Goal: Information Seeking & Learning: Learn about a topic

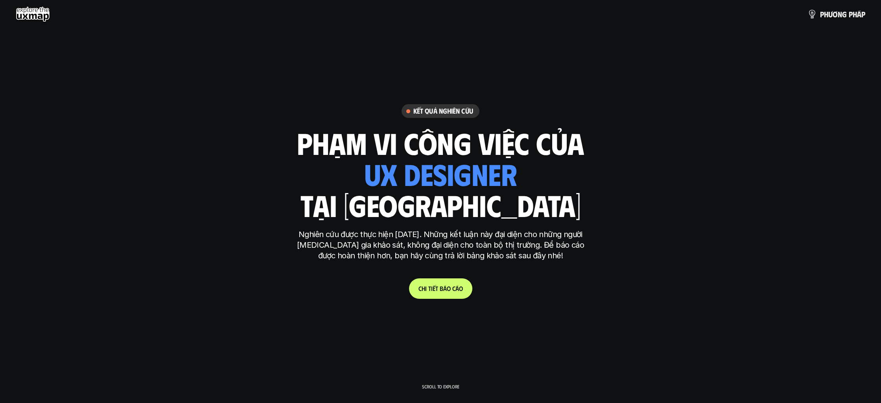
click at [447, 292] on link "C h i t i ế t b á o c á o" at bounding box center [440, 288] width 63 height 20
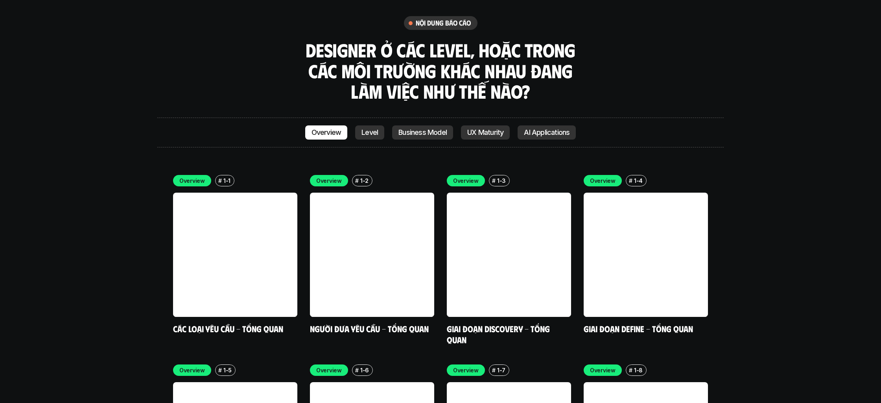
scroll to position [2246, 0]
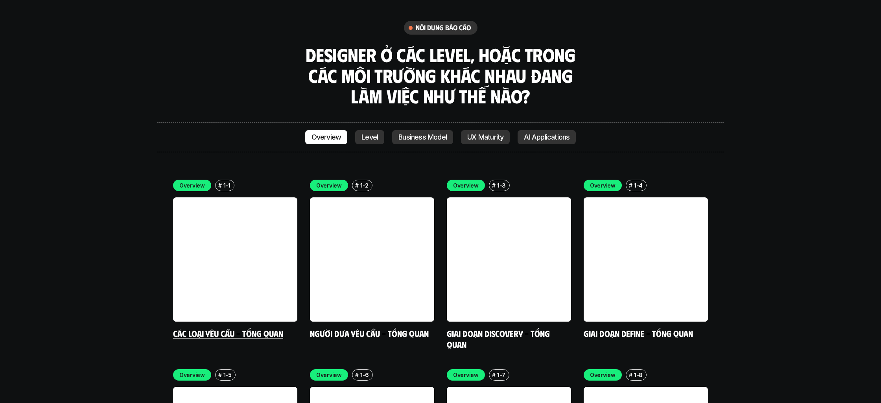
click at [252, 328] on link "Các loại yêu cầu - Tổng quan" at bounding box center [228, 333] width 110 height 11
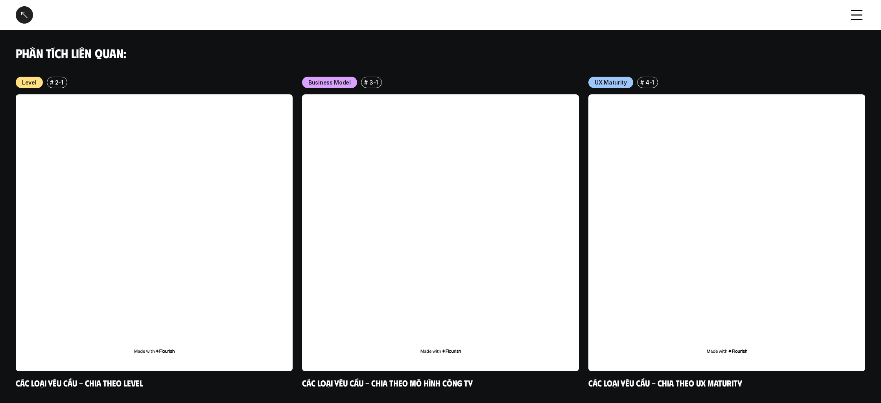
scroll to position [788, 0]
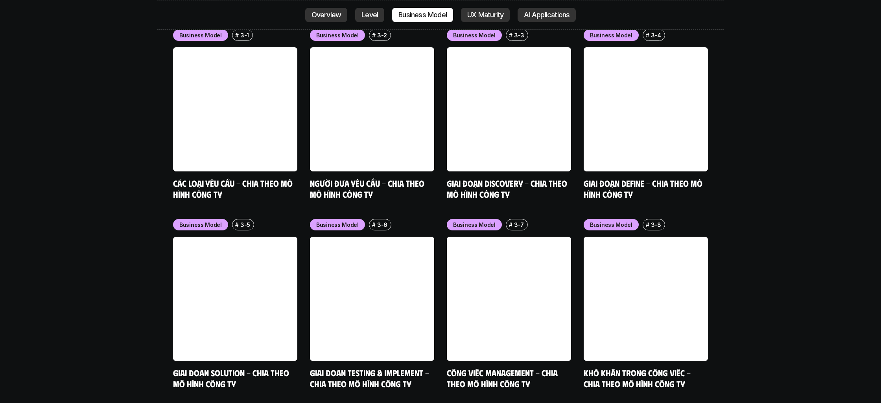
scroll to position [3344, 0]
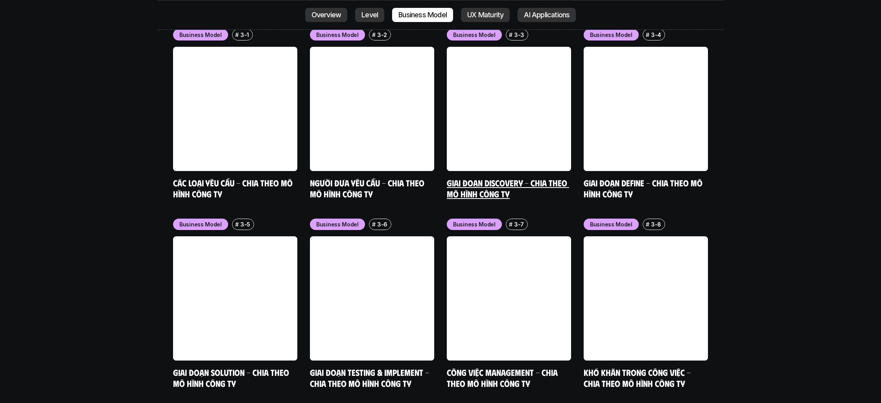
click at [499, 177] on link "Giai đoạn Discovery - Chia theo mô hình công ty" at bounding box center [508, 188] width 122 height 22
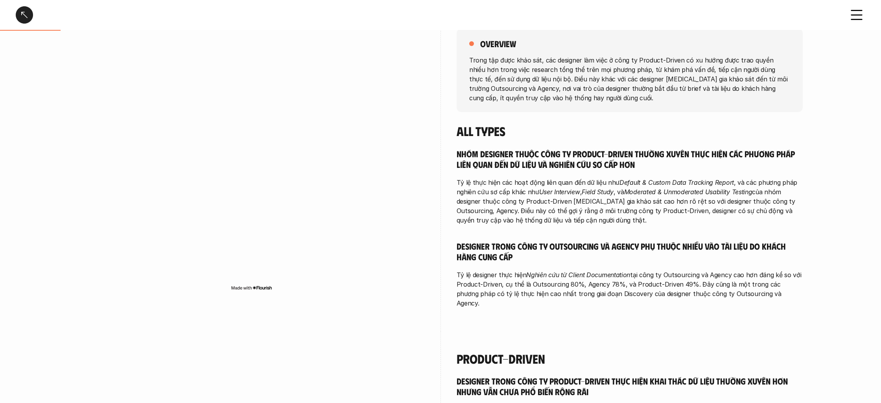
scroll to position [166, 0]
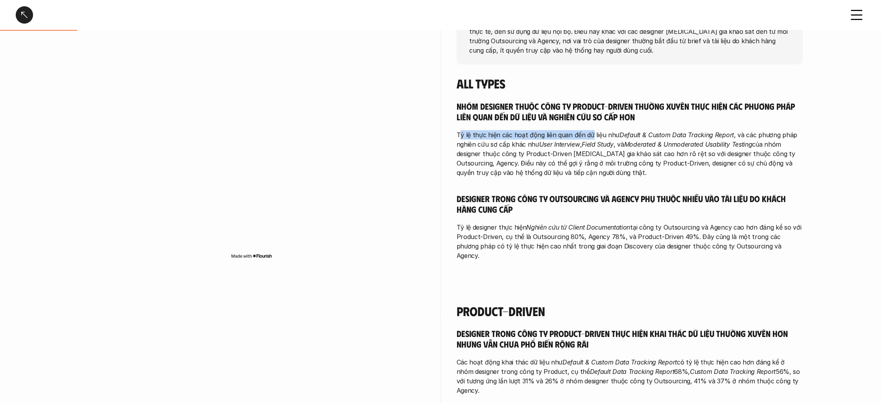
drag, startPoint x: 464, startPoint y: 134, endPoint x: 592, endPoint y: 137, distance: 127.8
click at [589, 137] on p "Tỷ lệ thực hiện các hoạt động liên quan đến dữ liệu như Default & Custom Data T…" at bounding box center [629, 153] width 346 height 47
drag, startPoint x: 621, startPoint y: 134, endPoint x: 723, endPoint y: 135, distance: 102.2
click at [723, 135] on em "Default & Custom Data Tracking Report" at bounding box center [676, 135] width 114 height 8
drag, startPoint x: 539, startPoint y: 144, endPoint x: 590, endPoint y: 144, distance: 50.7
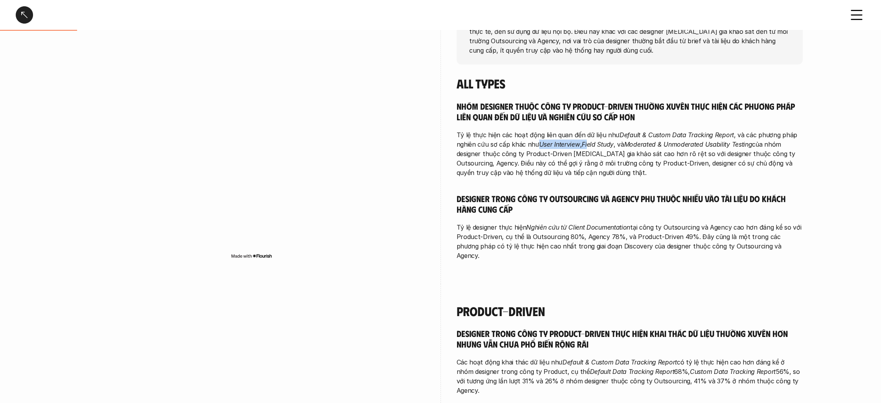
click at [590, 144] on p "Tỷ lệ thực hiện các hoạt động liên quan đến dữ liệu như Default & Custom Data T…" at bounding box center [629, 153] width 346 height 47
drag, startPoint x: 655, startPoint y: 147, endPoint x: 670, endPoint y: 145, distance: 15.0
click at [664, 146] on em "Moderated & Unmoderated Usability Testing" at bounding box center [688, 144] width 128 height 8
drag, startPoint x: 482, startPoint y: 164, endPoint x: 553, endPoint y: 165, distance: 71.2
click at [553, 165] on p "Tỷ lệ thực hiện các hoạt động liên quan đến dữ liệu như Default & Custom Data T…" at bounding box center [629, 153] width 346 height 47
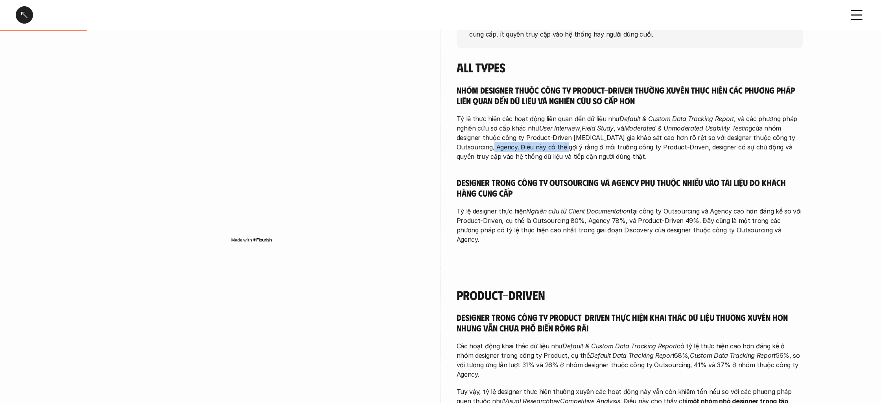
scroll to position [182, 0]
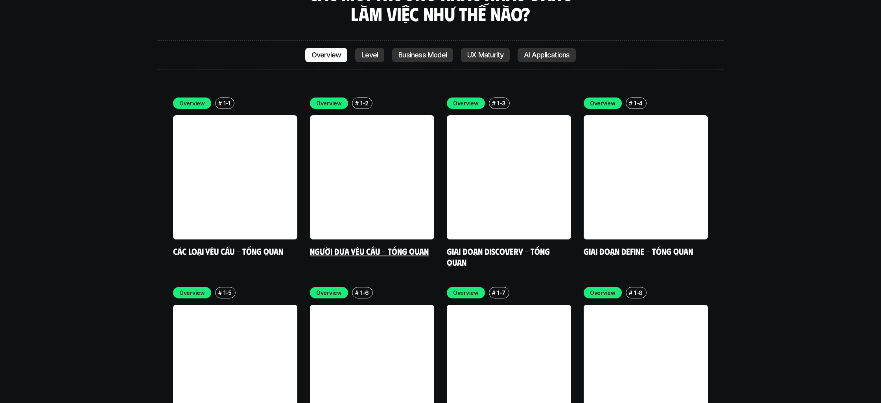
scroll to position [2374, 0]
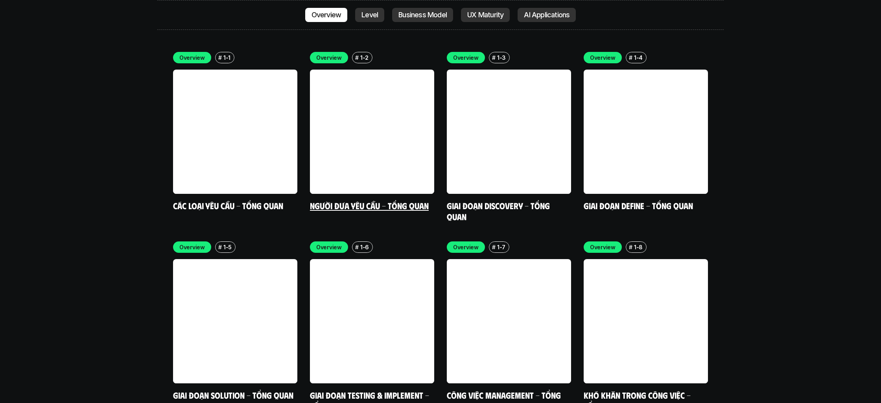
click at [324, 200] on link "Người đưa yêu cầu - Tổng quan" at bounding box center [369, 205] width 119 height 11
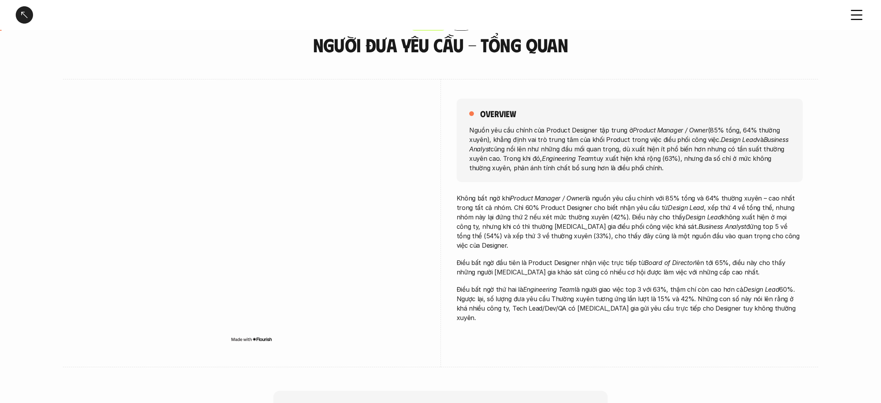
scroll to position [48, 0]
